Goal: Transaction & Acquisition: Purchase product/service

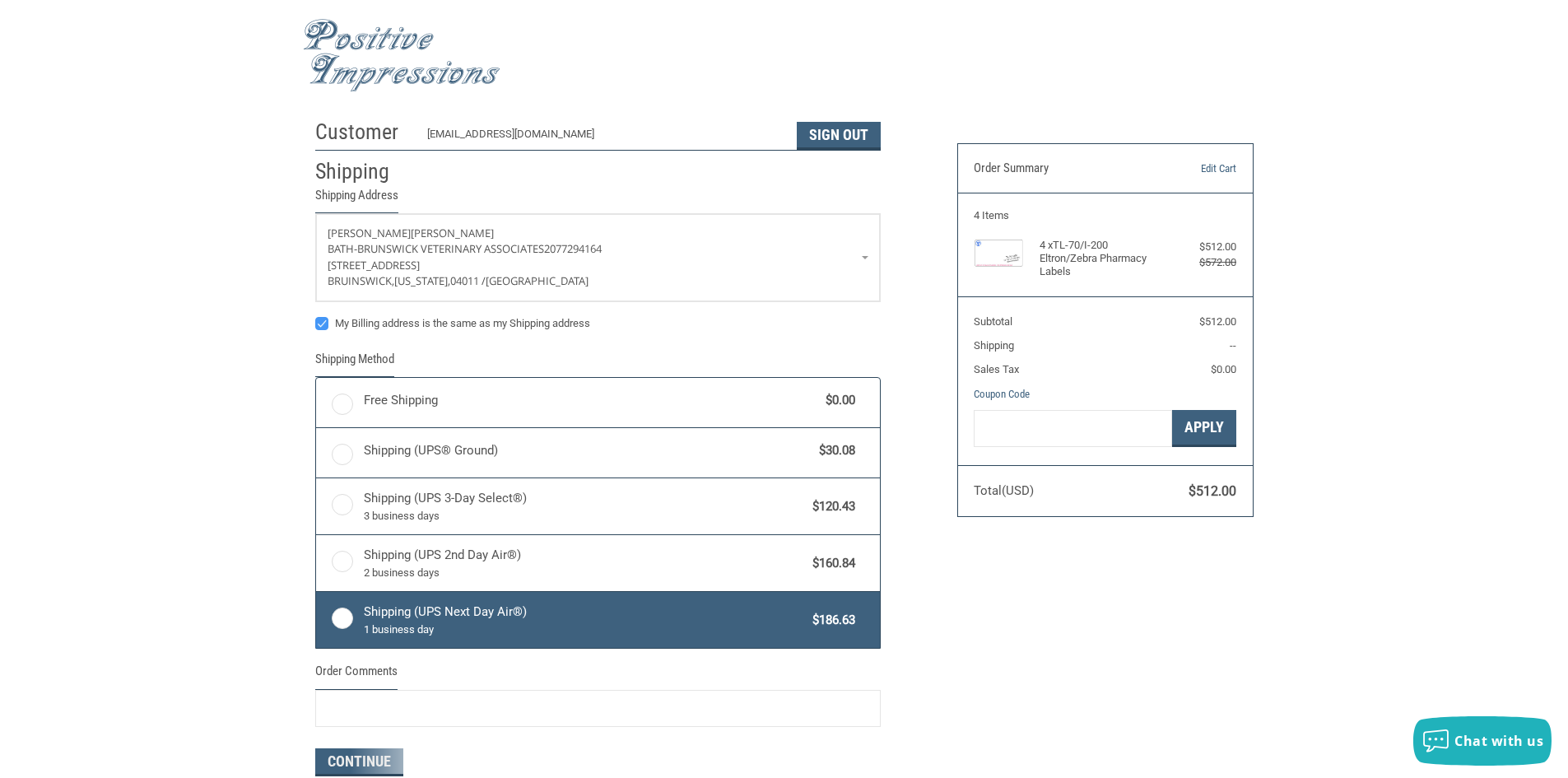
radio input "true"
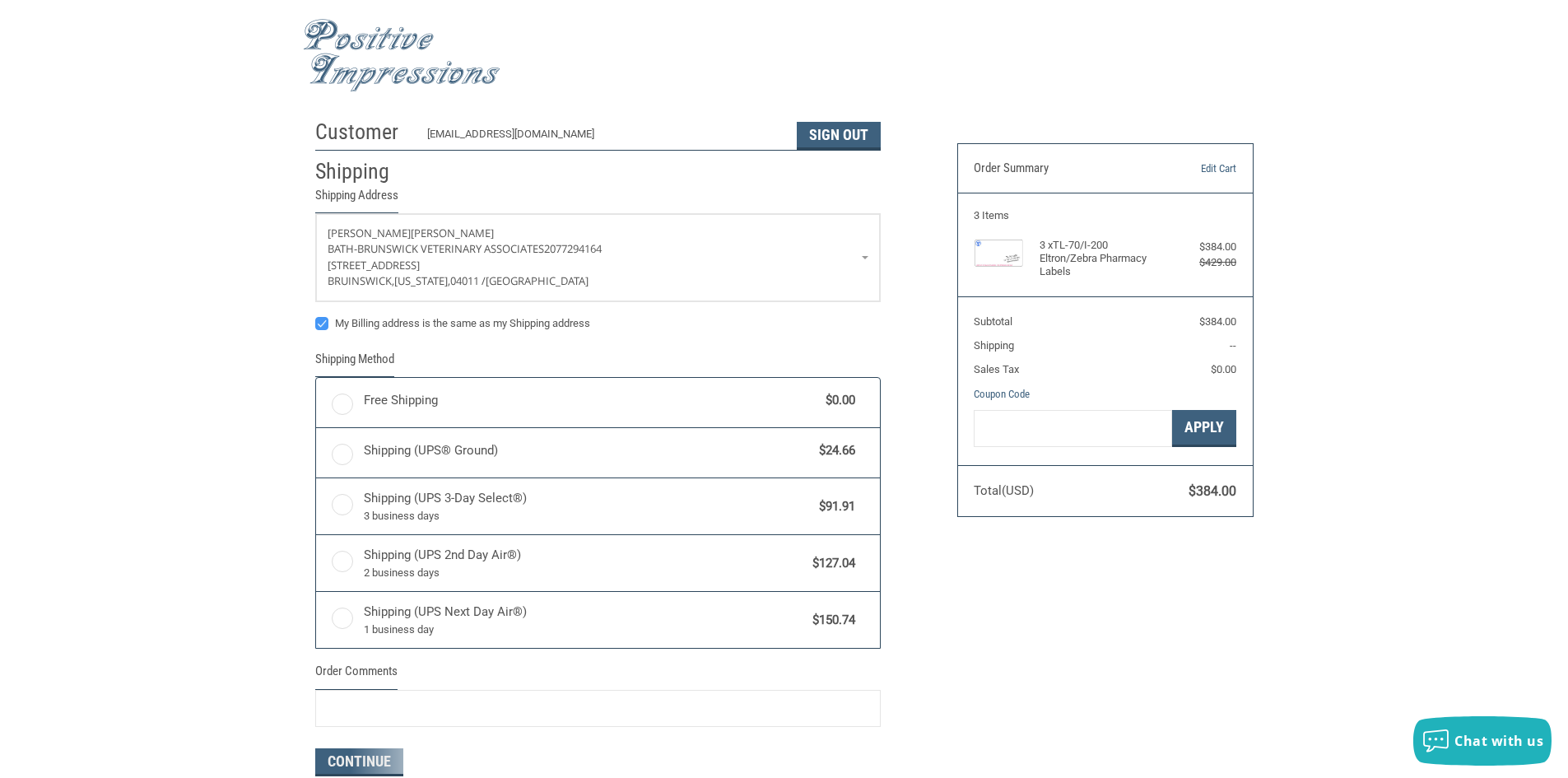
radio input "true"
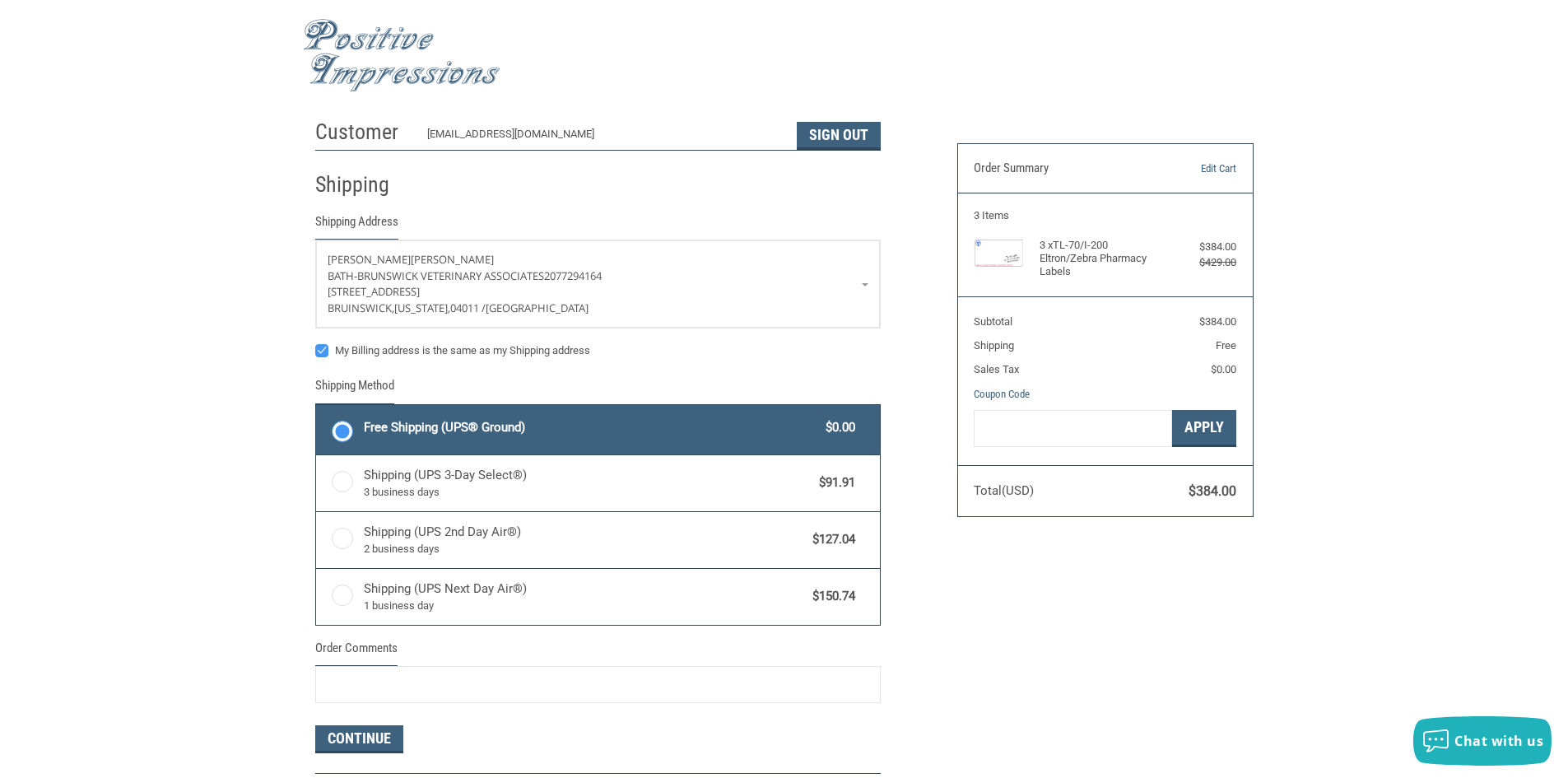
scroll to position [329, 0]
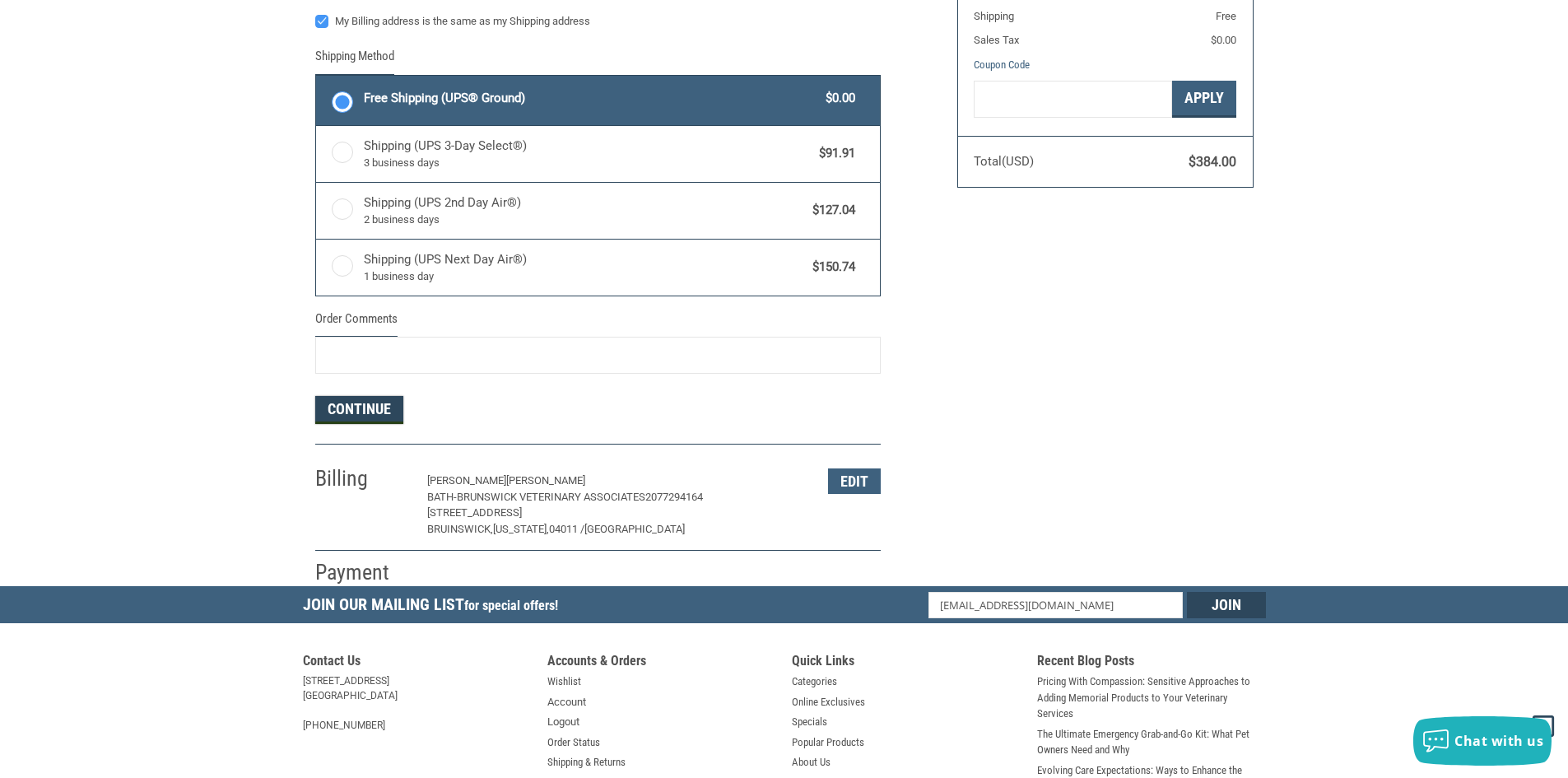
click at [355, 405] on button "Continue" at bounding box center [359, 409] width 88 height 28
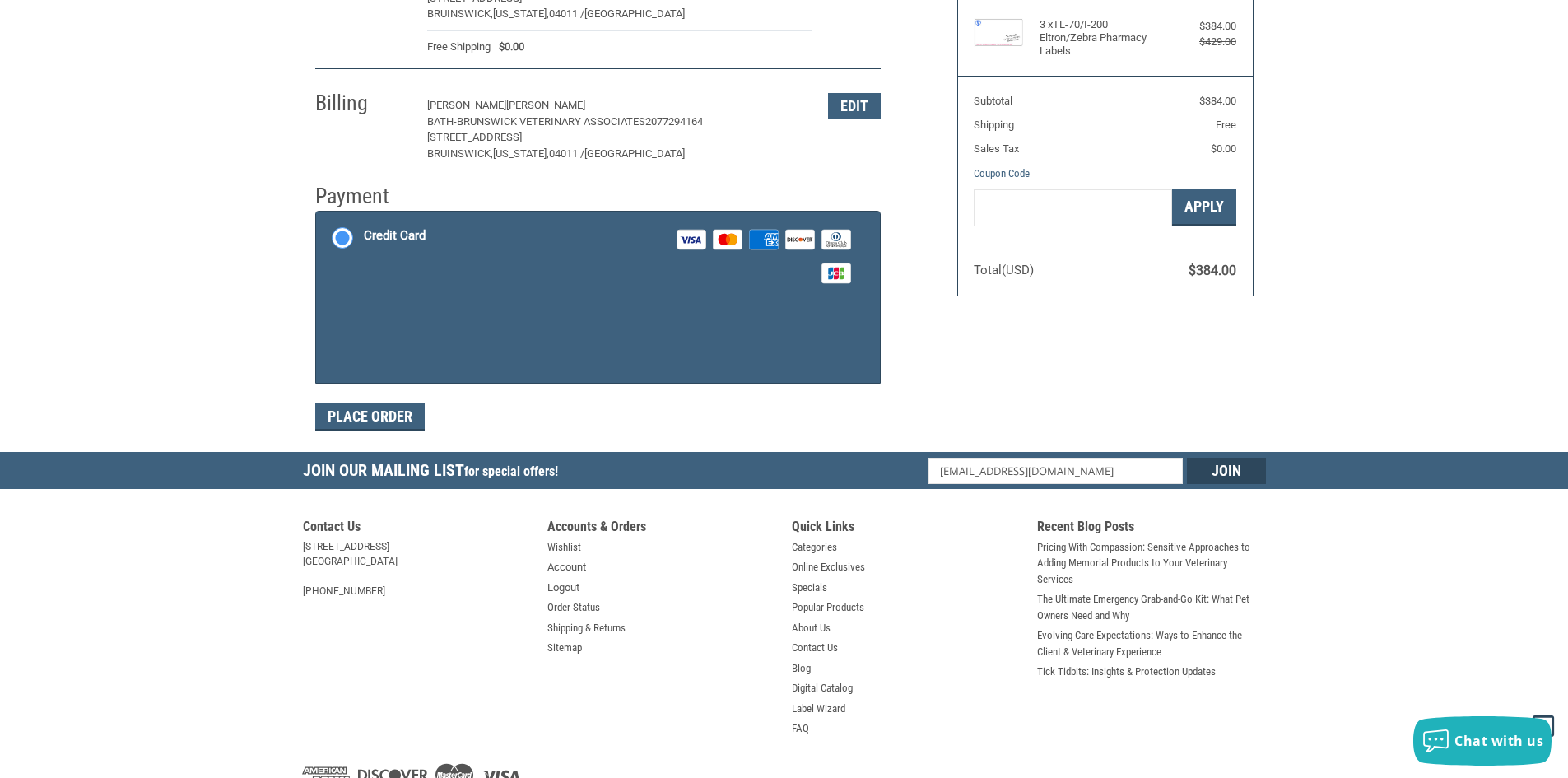
scroll to position [241, 0]
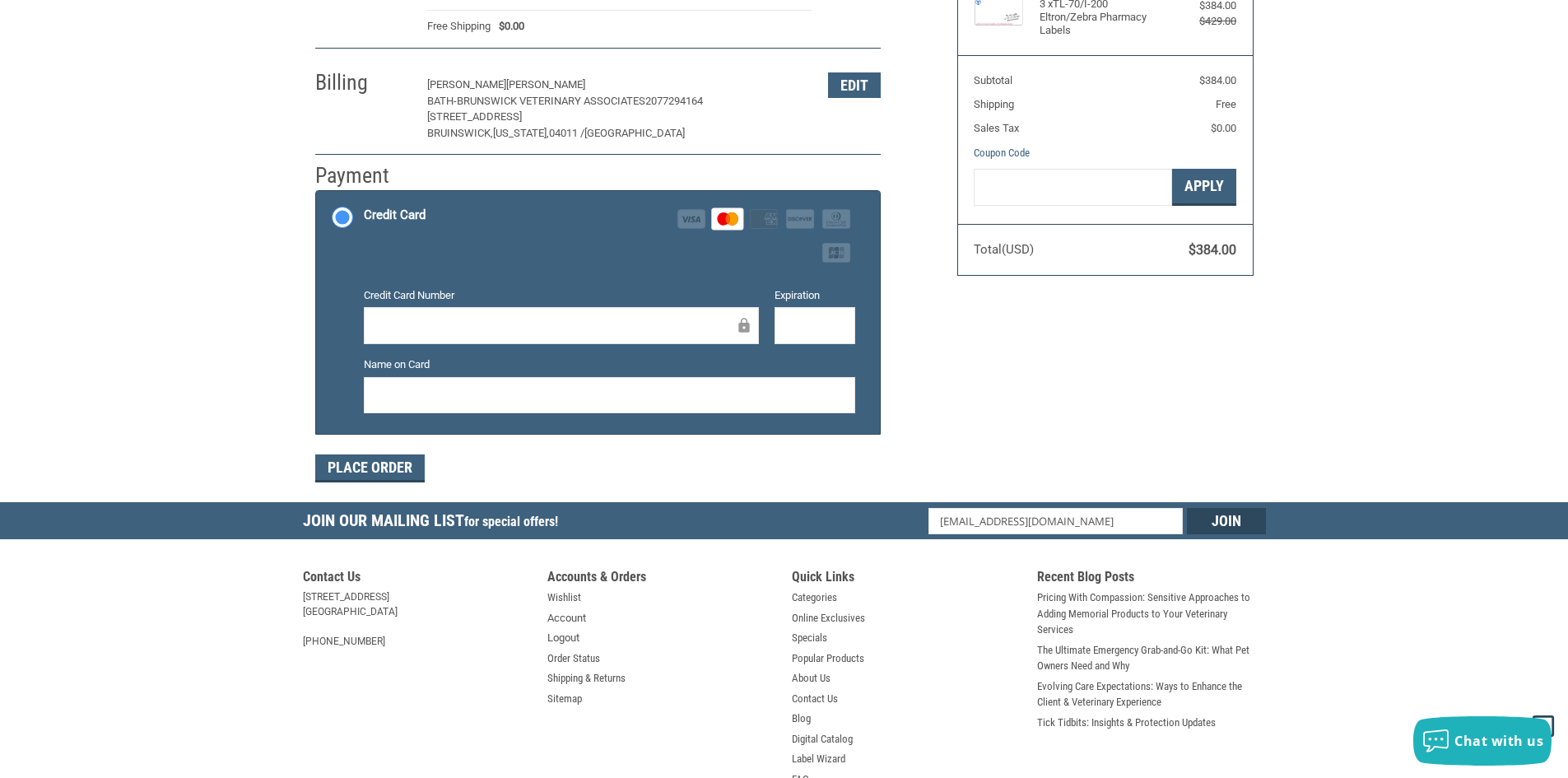
click at [778, 326] on div at bounding box center [814, 325] width 81 height 37
click at [405, 468] on button "Place Order" at bounding box center [370, 468] width 109 height 28
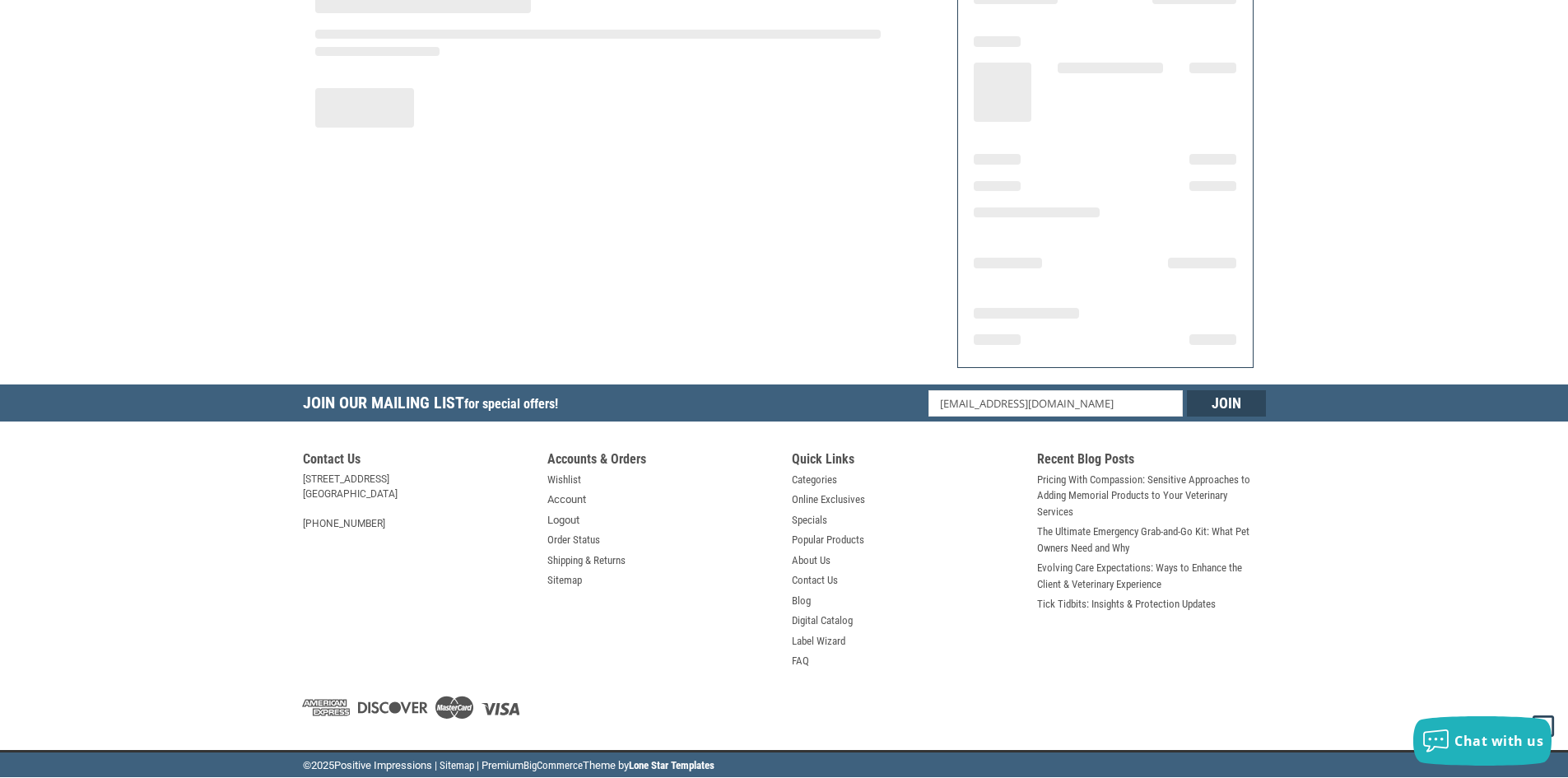
scroll to position [170, 0]
